Goal: Task Accomplishment & Management: Manage account settings

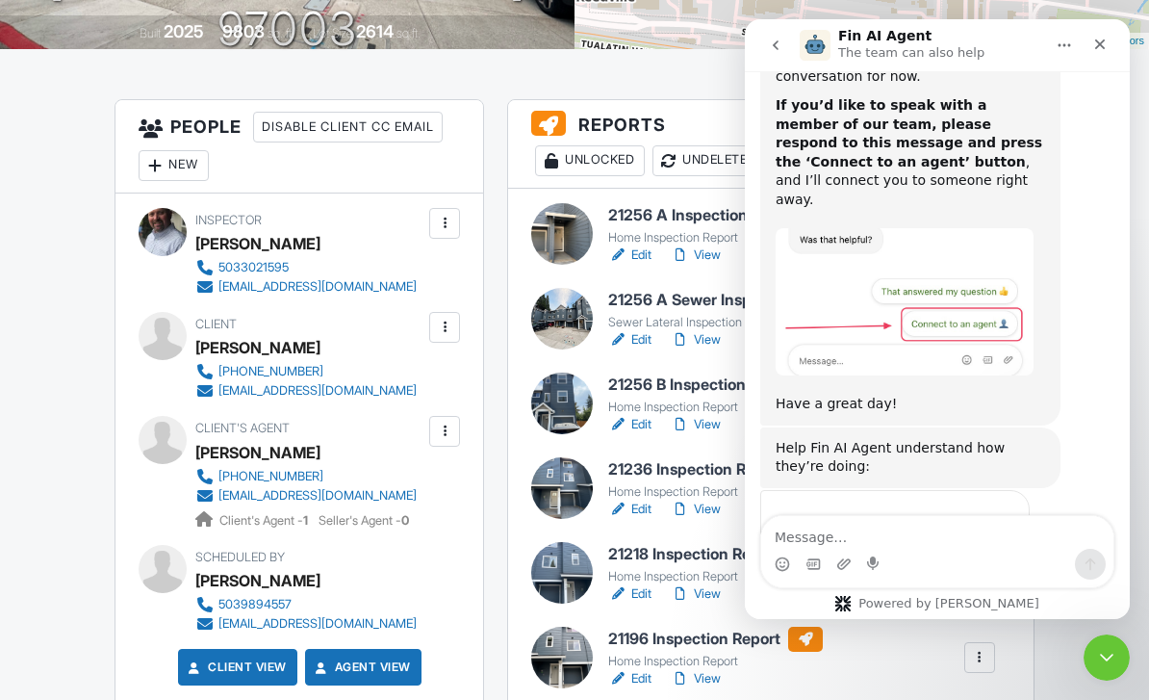
scroll to position [1123, 0]
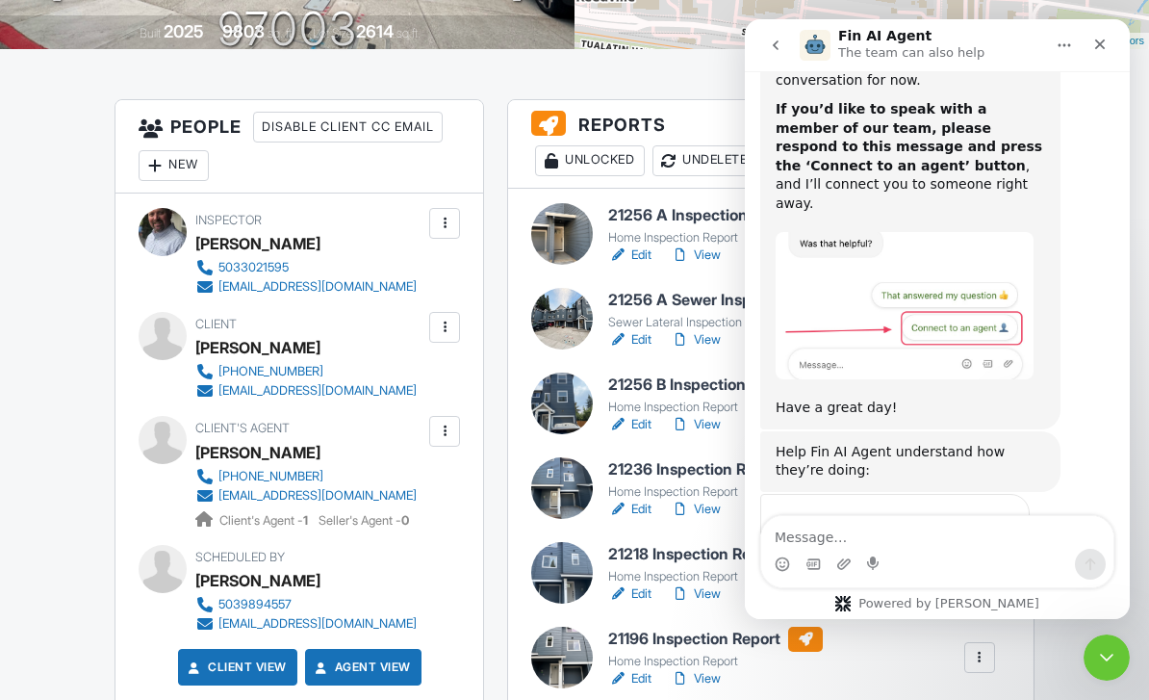
click at [1098, 49] on icon "Close" at bounding box center [1100, 44] width 15 height 15
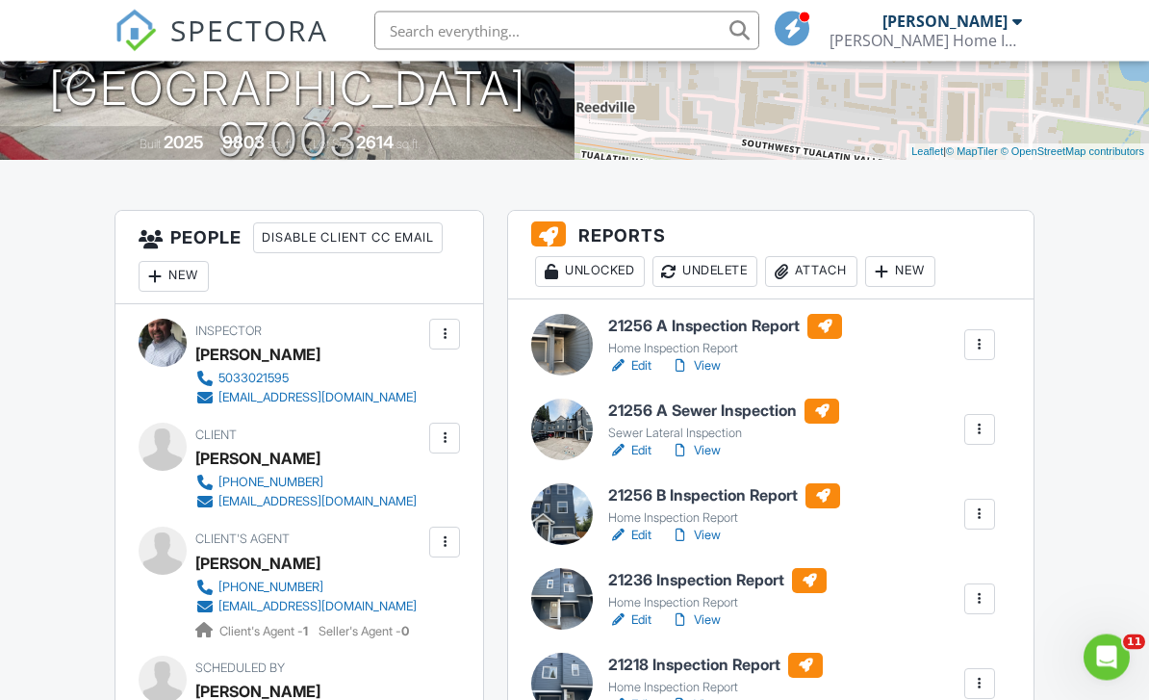
scroll to position [0, 0]
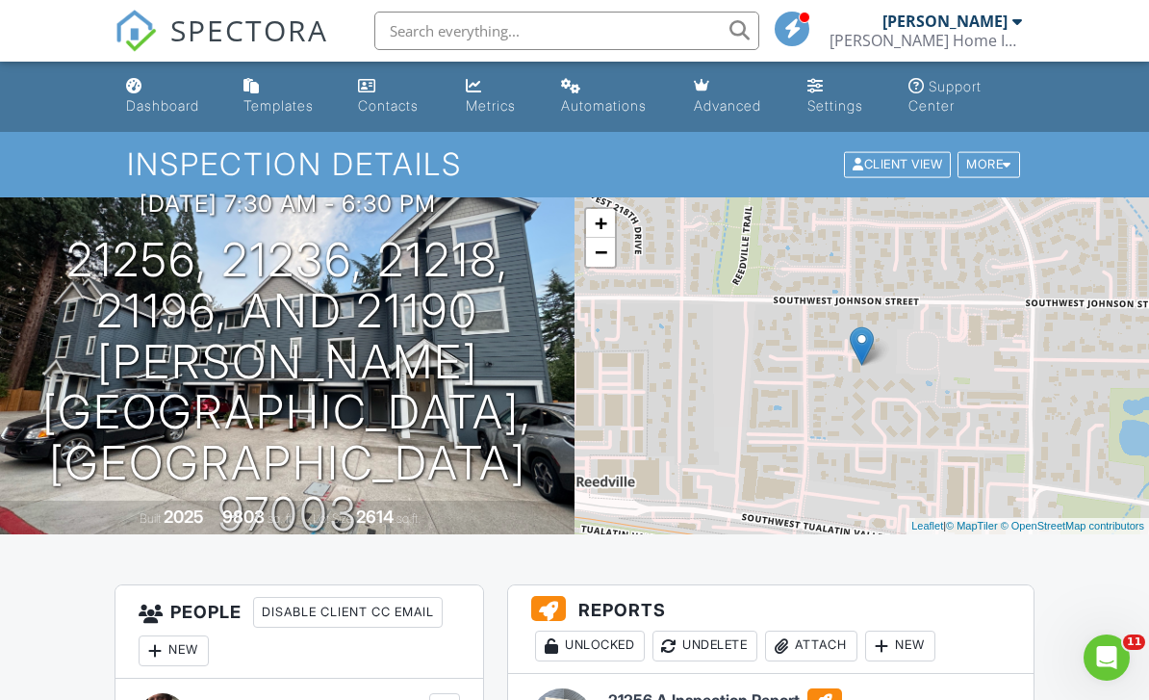
click at [831, 107] on div "Settings" at bounding box center [836, 105] width 56 height 16
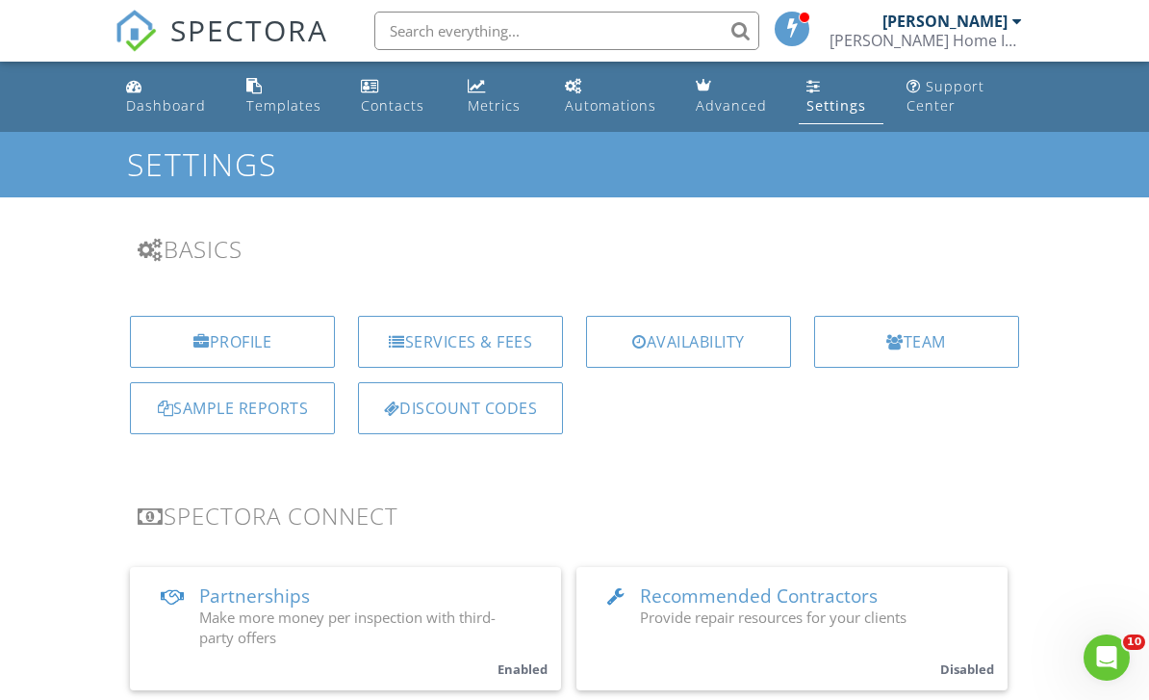
click at [616, 106] on div "Automations" at bounding box center [610, 105] width 91 height 18
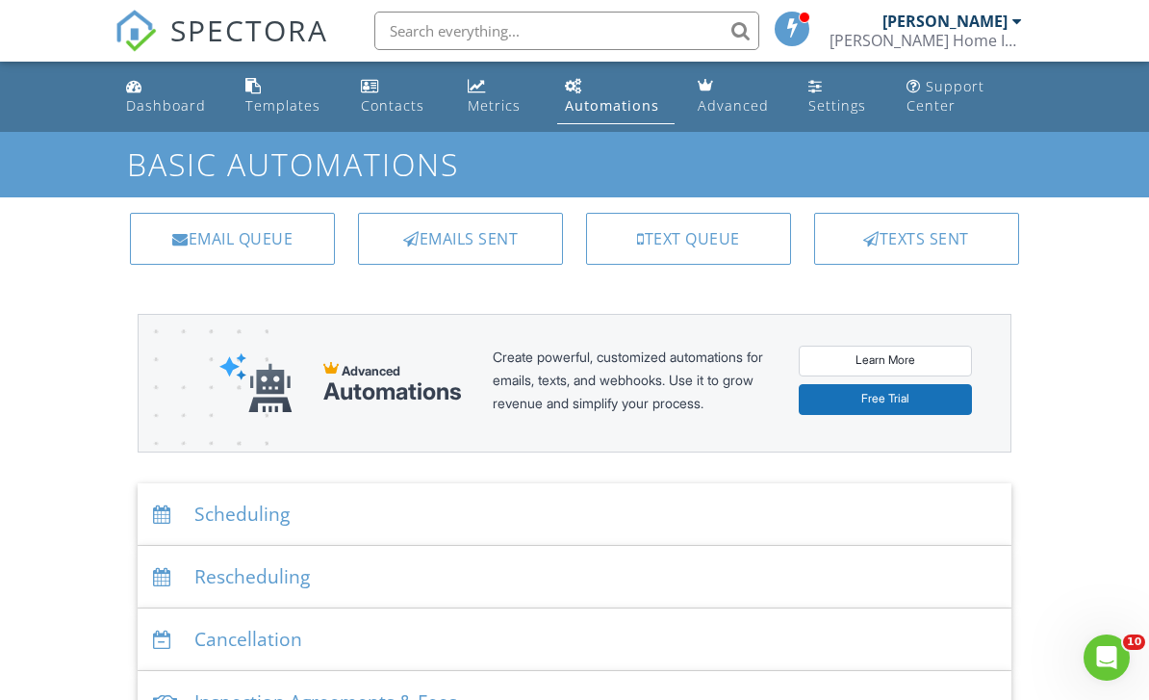
click at [161, 109] on div "Dashboard" at bounding box center [166, 105] width 80 height 18
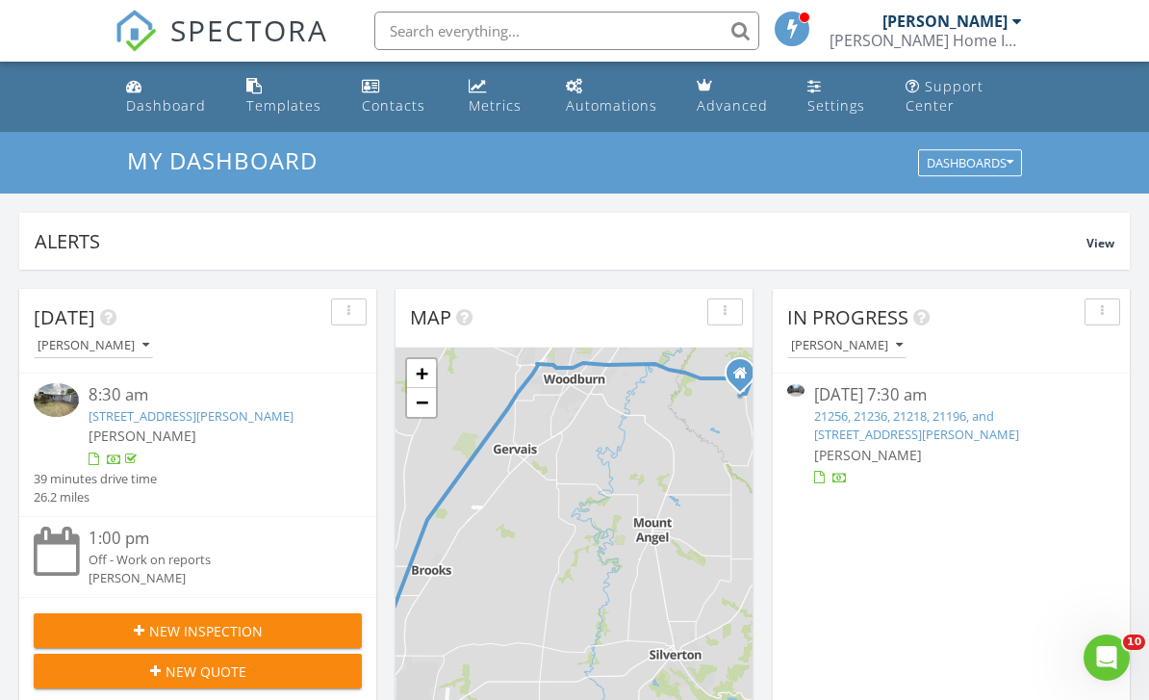
click at [989, 432] on div "21256, 21236, 21218, 21196, and 21190 SW Ortiz Ln, Beaverton, OR 97003" at bounding box center [950, 425] width 273 height 37
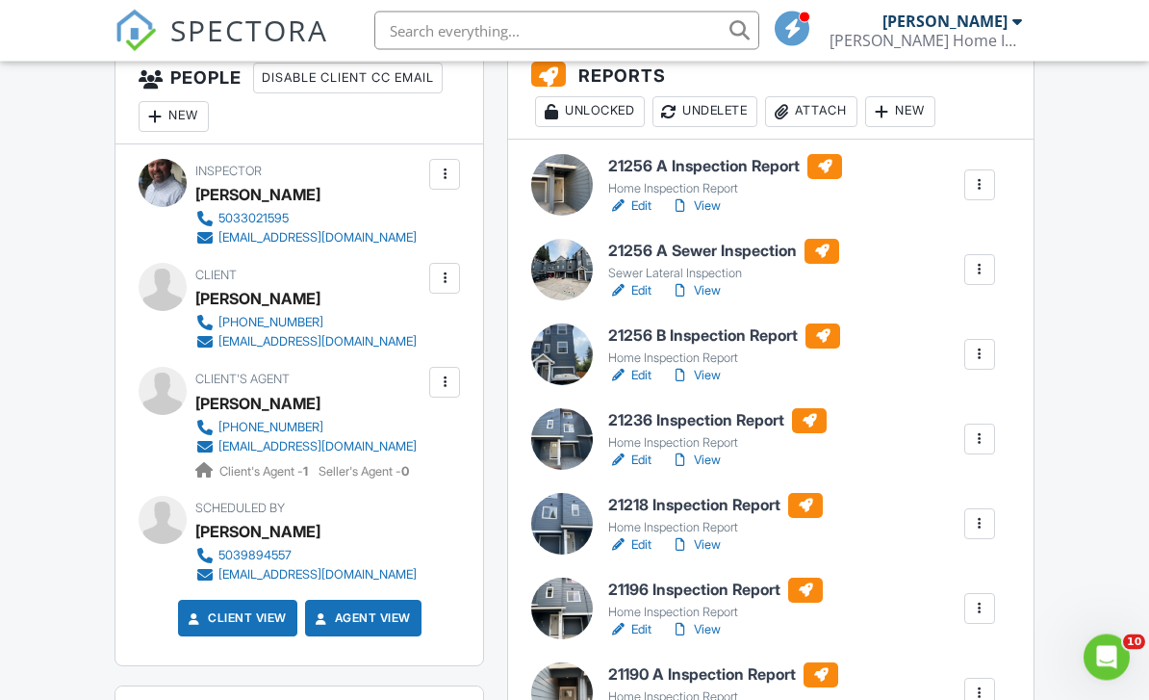
scroll to position [534, 0]
click at [704, 267] on div "Sewer Lateral Inspection" at bounding box center [723, 273] width 231 height 15
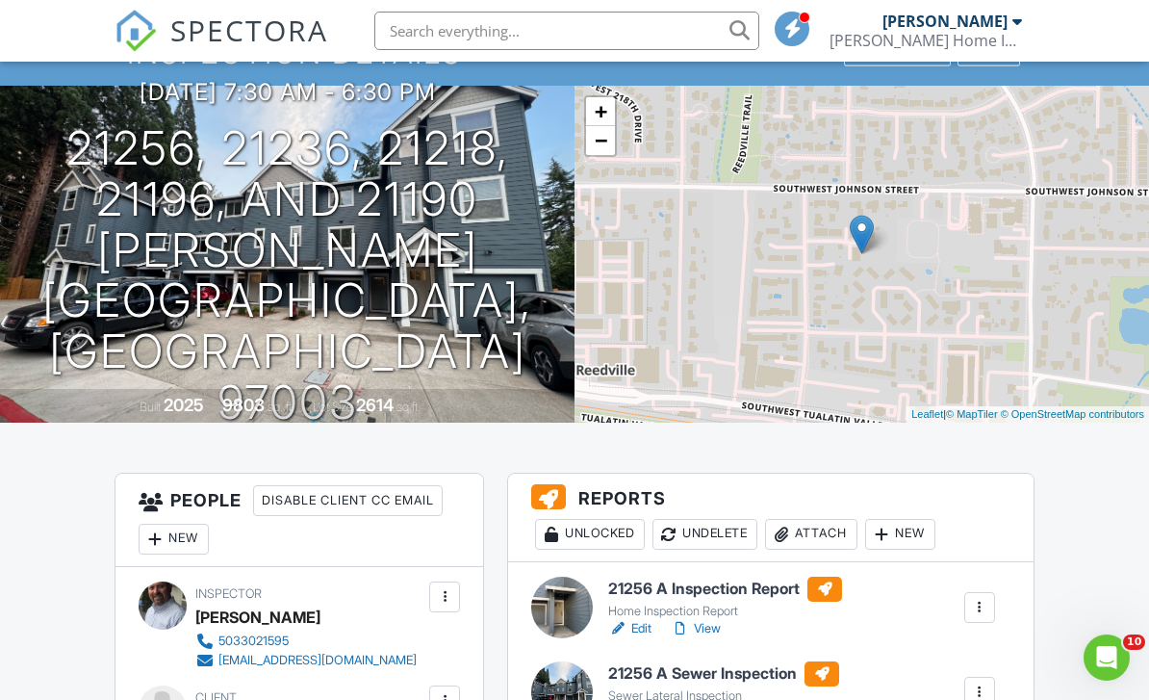
scroll to position [111, 0]
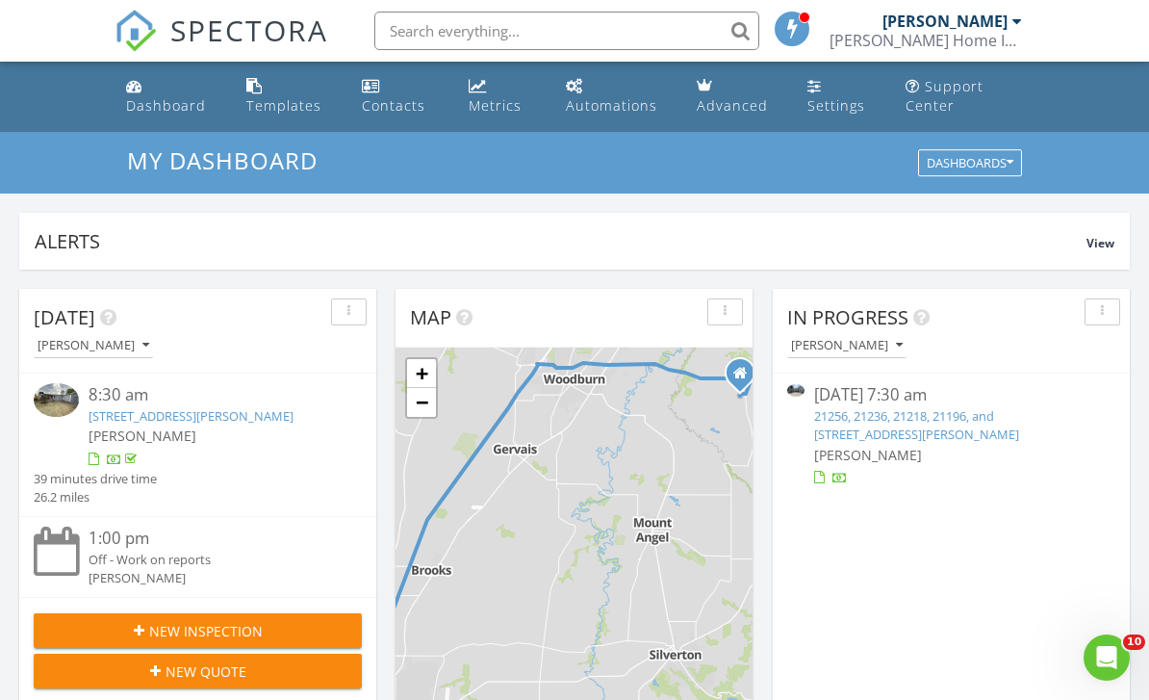
click at [970, 426] on link "21256, 21236, 21218, 21196, and 21190 SW Ortiz Ln, Beaverton, OR 97003" at bounding box center [916, 425] width 205 height 36
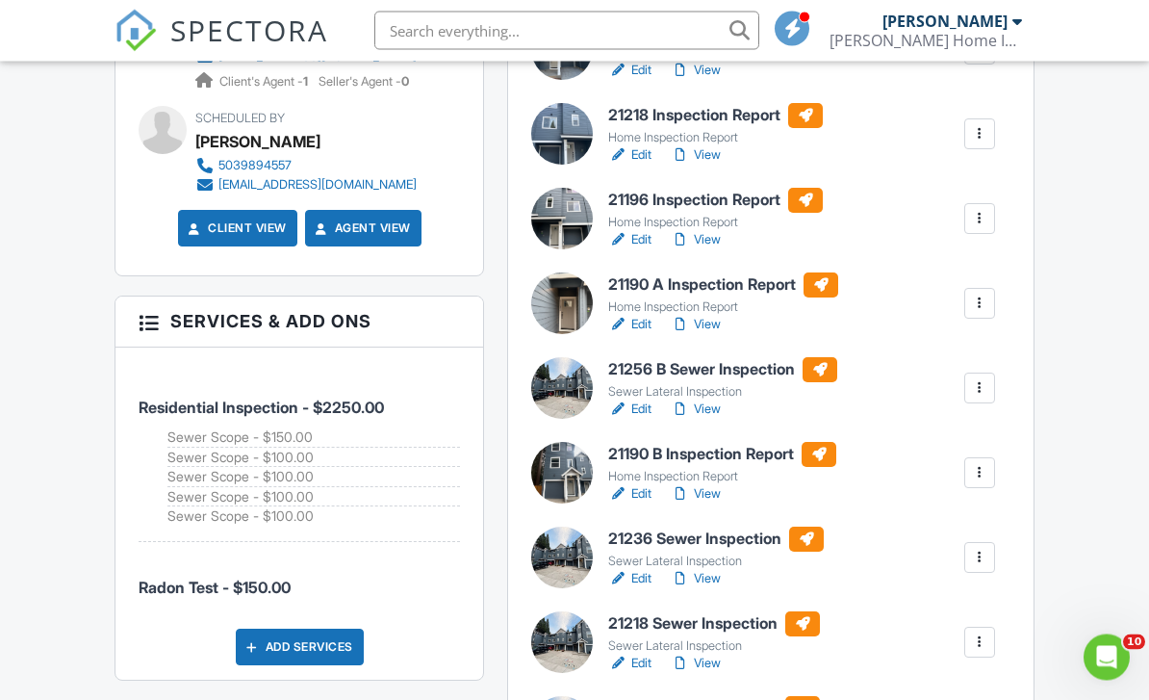
scroll to position [924, 0]
click at [735, 294] on h6 "21190 A Inspection Report" at bounding box center [723, 284] width 230 height 25
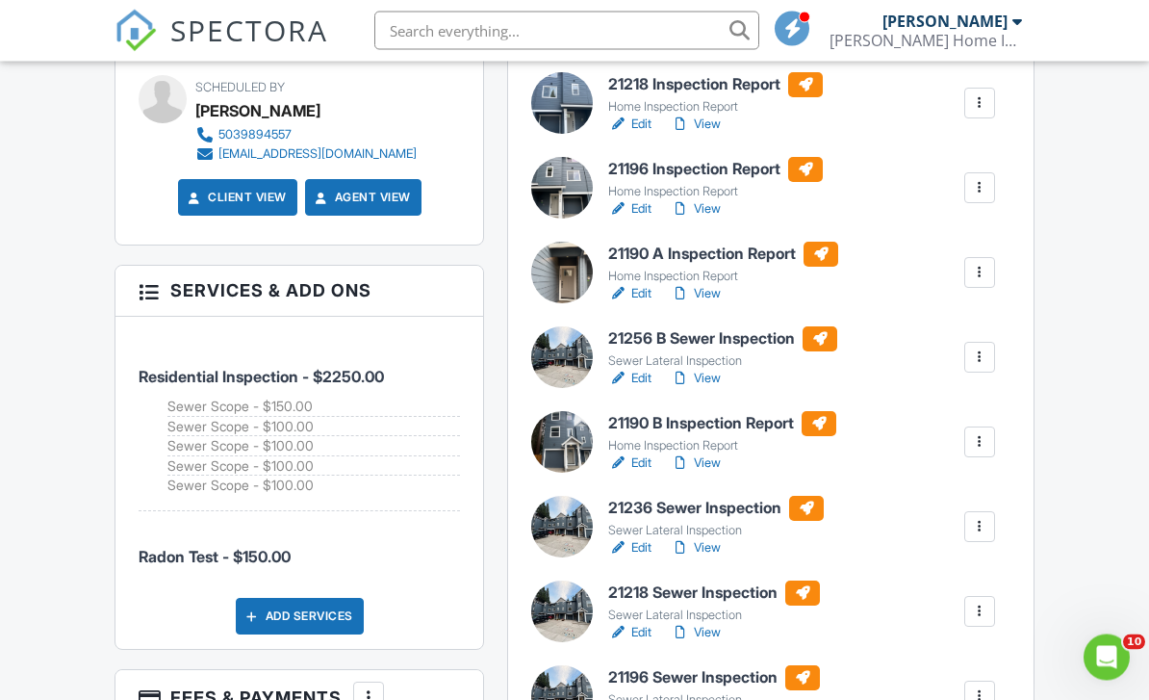
scroll to position [954, 0]
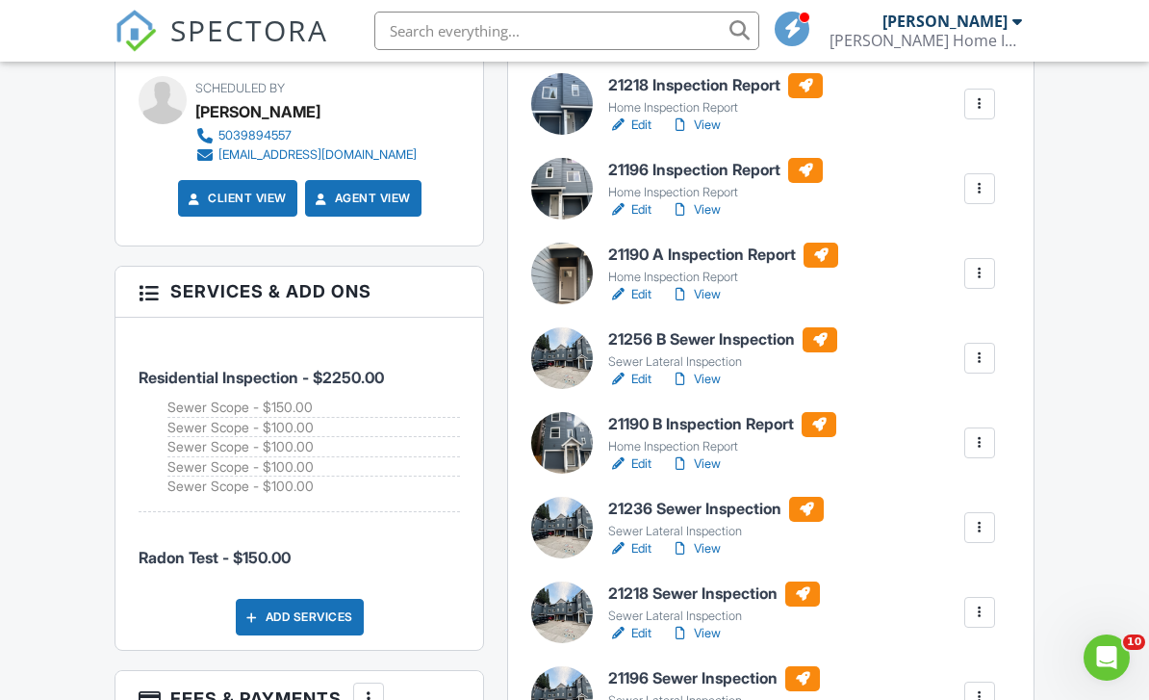
click at [734, 344] on h6 "21256 B Sewer Inspection" at bounding box center [722, 339] width 229 height 25
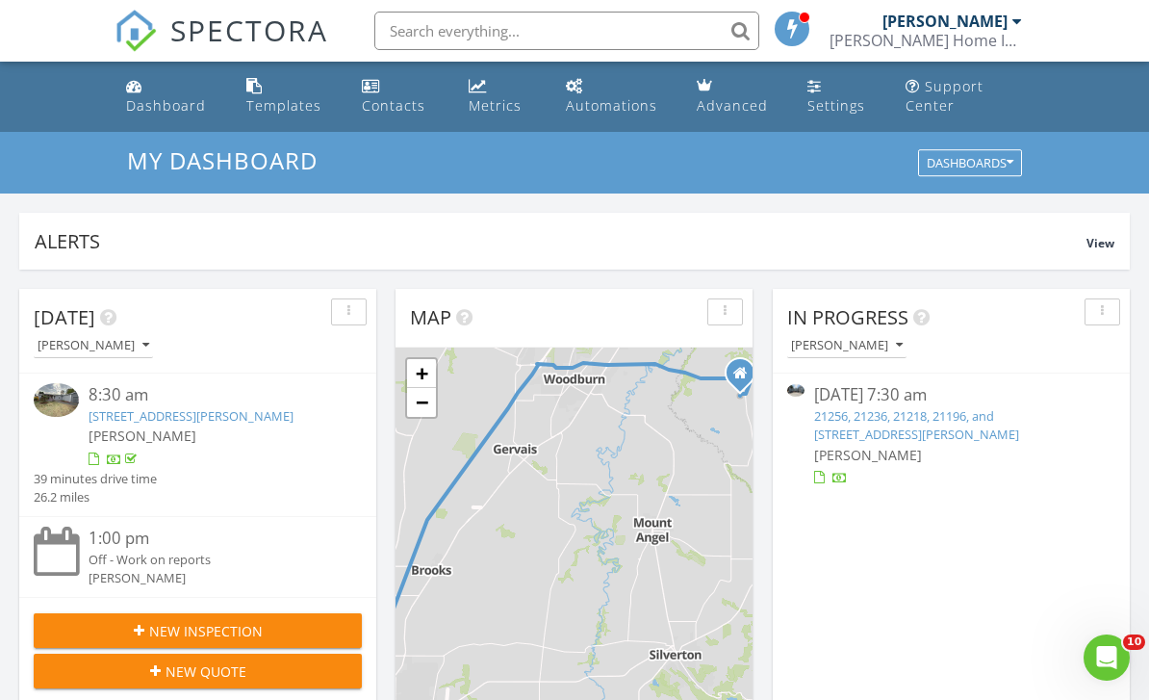
click at [978, 428] on link "21256, 21236, 21218, 21196, and [STREET_ADDRESS][PERSON_NAME]" at bounding box center [916, 425] width 205 height 36
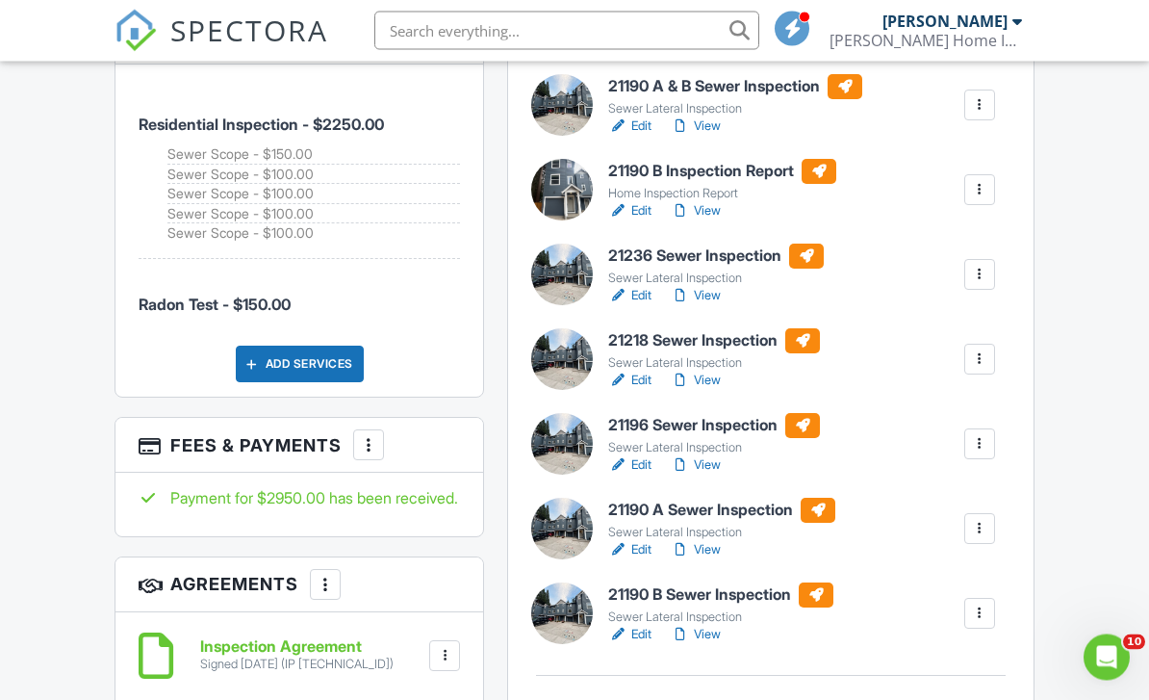
scroll to position [1207, 0]
click at [988, 524] on div at bounding box center [979, 528] width 19 height 19
click at [939, 674] on div "Delete" at bounding box center [923, 677] width 40 height 21
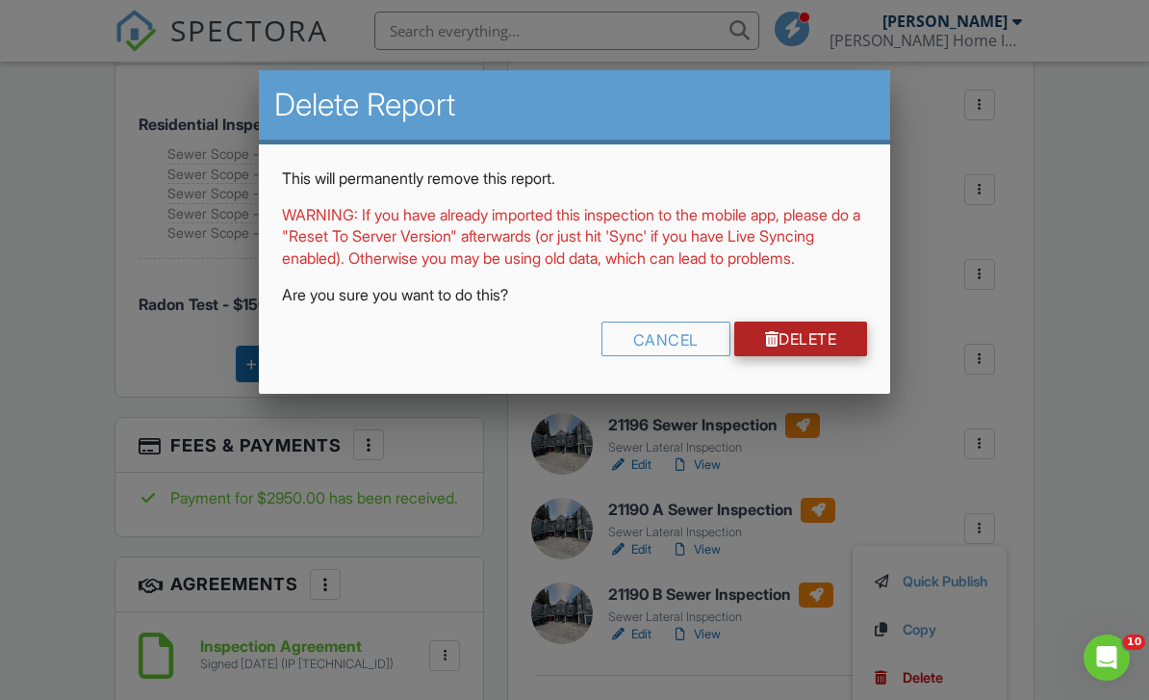
click at [828, 356] on link "Delete" at bounding box center [802, 339] width 134 height 35
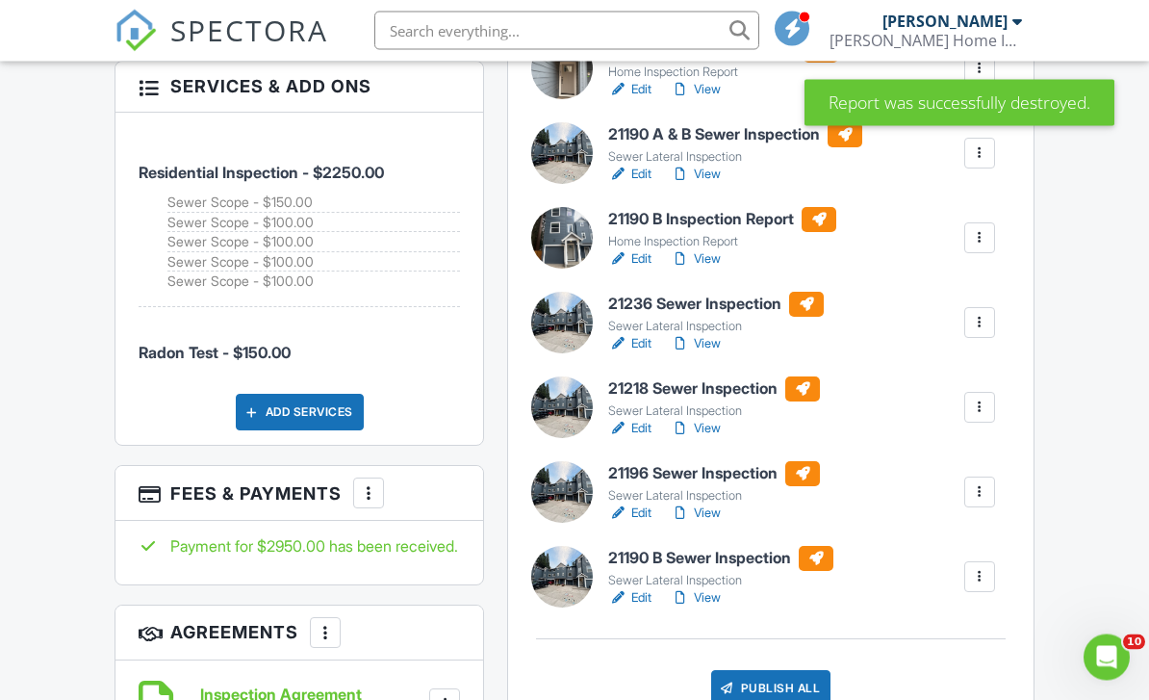
scroll to position [1236, 0]
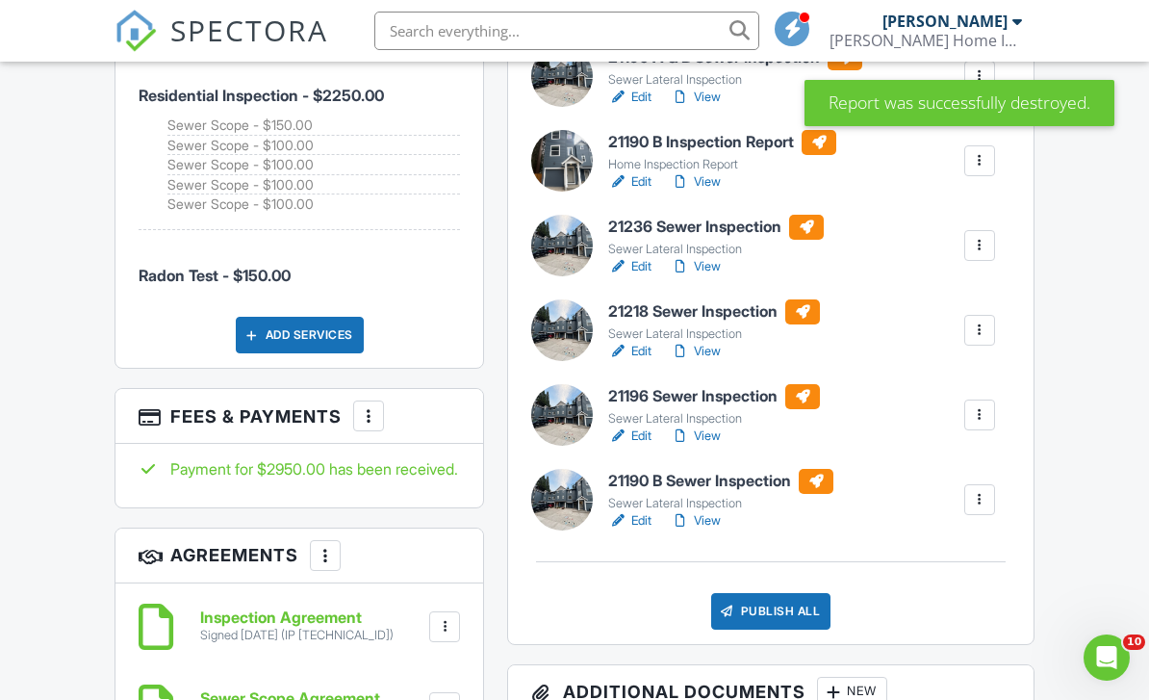
click at [986, 501] on div at bounding box center [979, 499] width 19 height 19
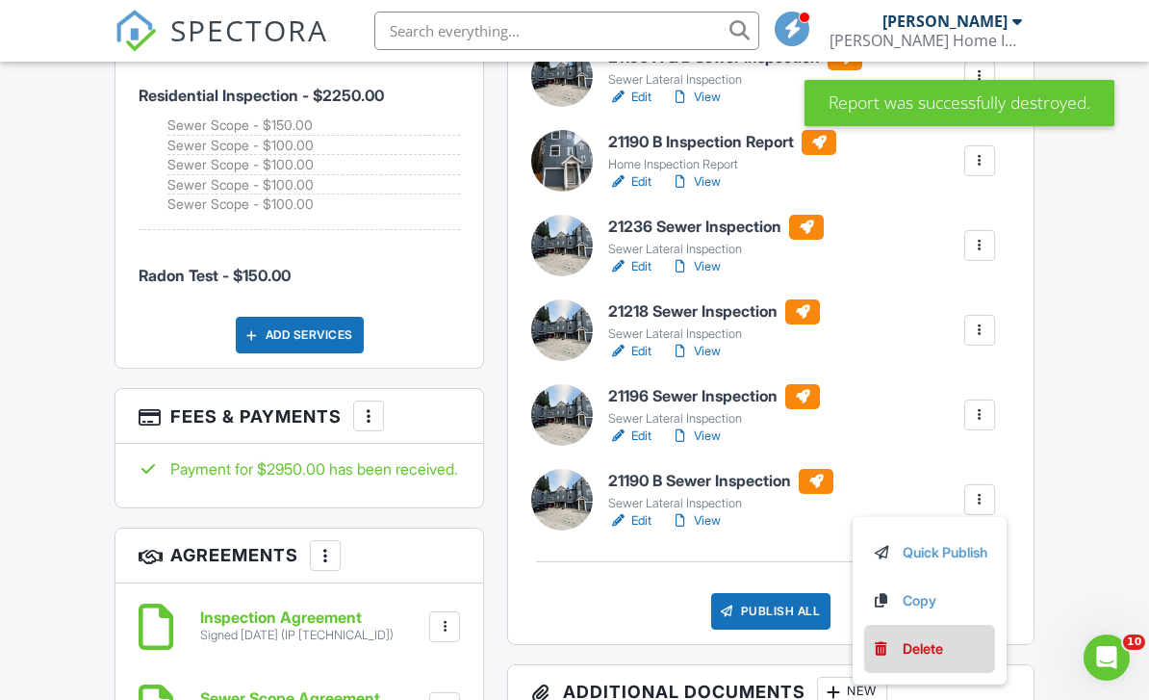
click at [938, 654] on div "Delete" at bounding box center [923, 648] width 40 height 21
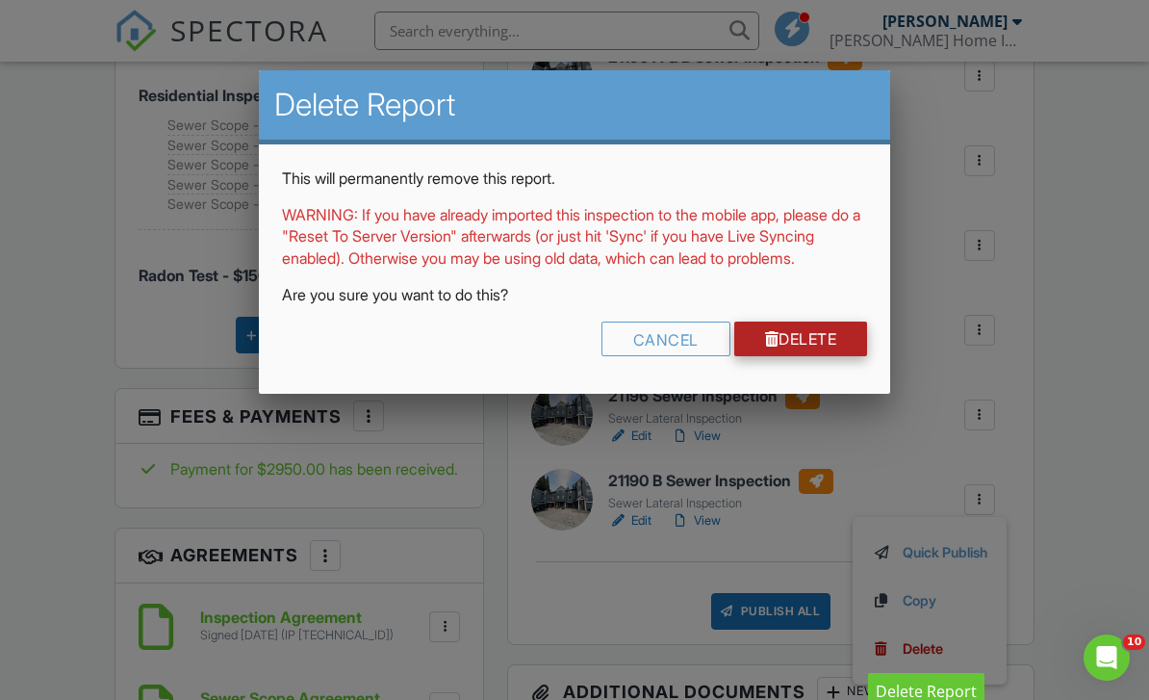
click at [822, 356] on link "Delete" at bounding box center [802, 339] width 134 height 35
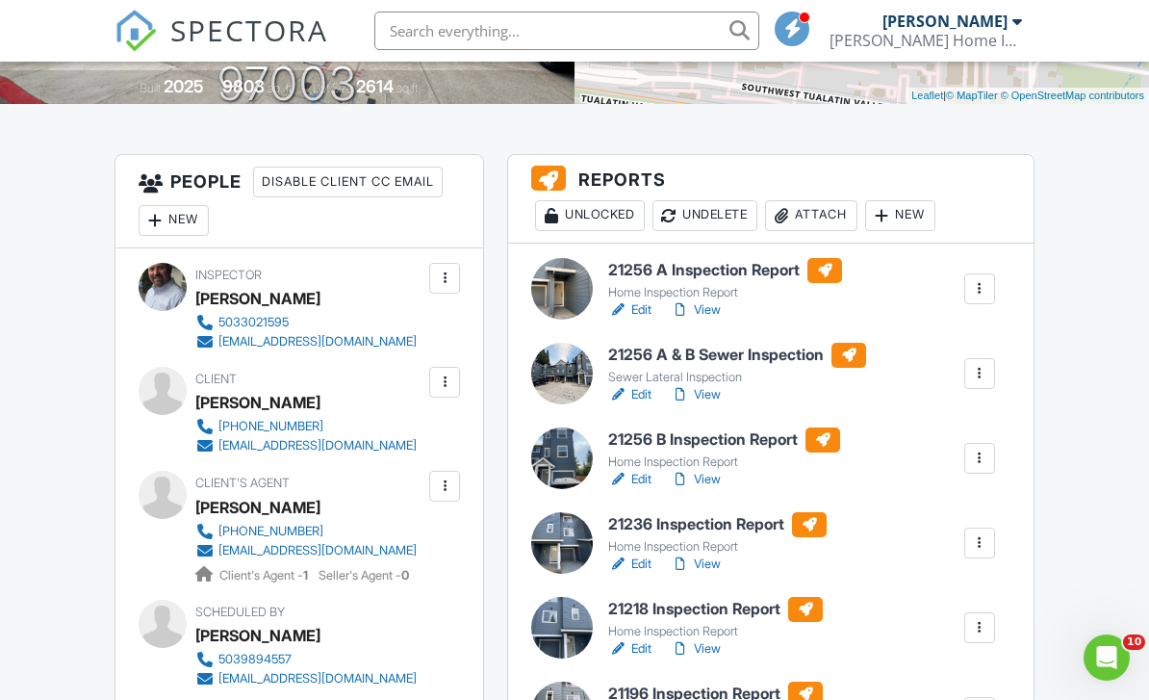
scroll to position [286, 0]
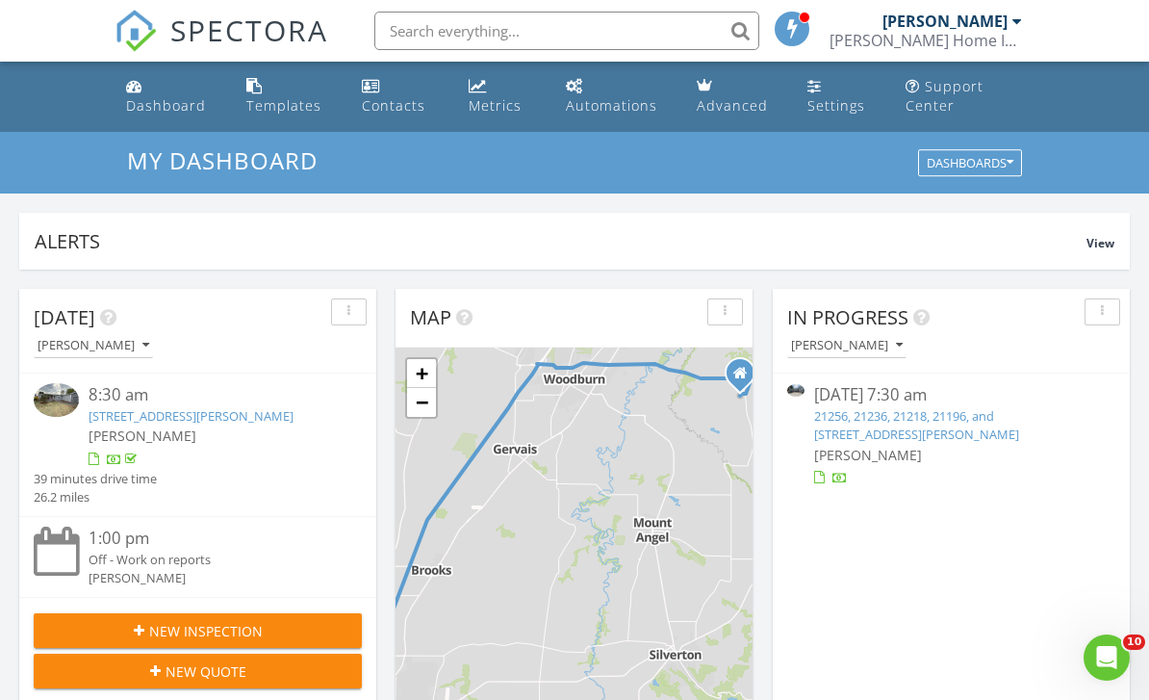
click at [959, 422] on link "21256, 21236, 21218, 21196, and 21190 SW Ortiz Ln, Beaverton, OR 97003" at bounding box center [916, 425] width 205 height 36
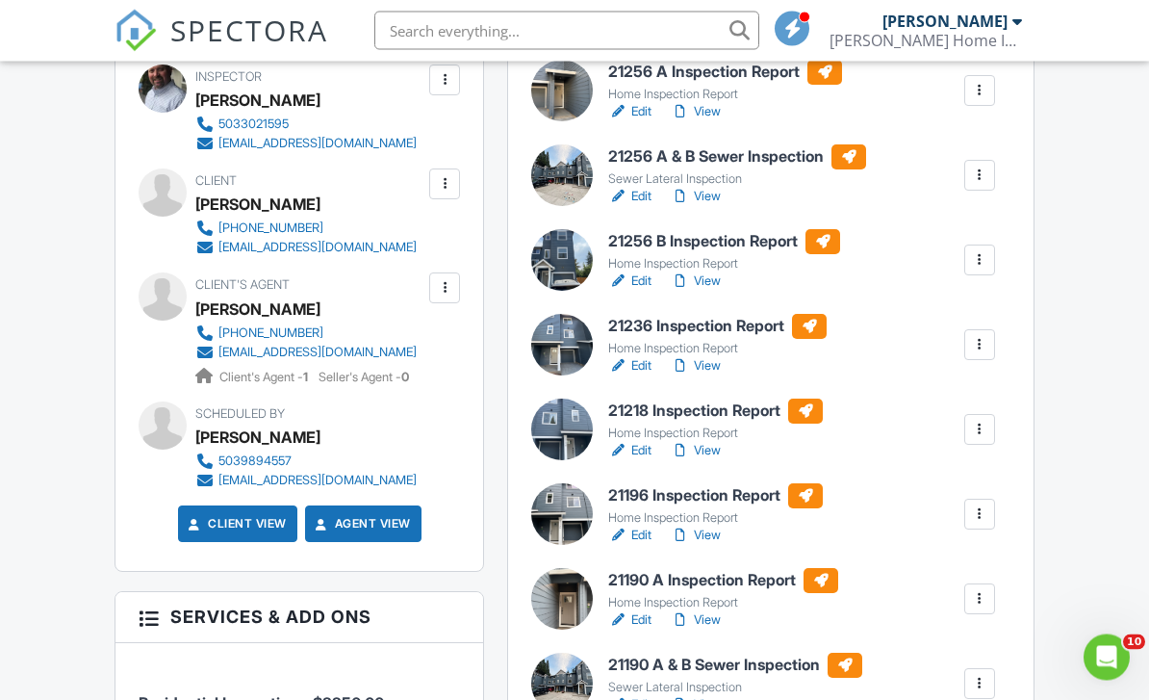
scroll to position [629, 0]
